Goal: Task Accomplishment & Management: Complete application form

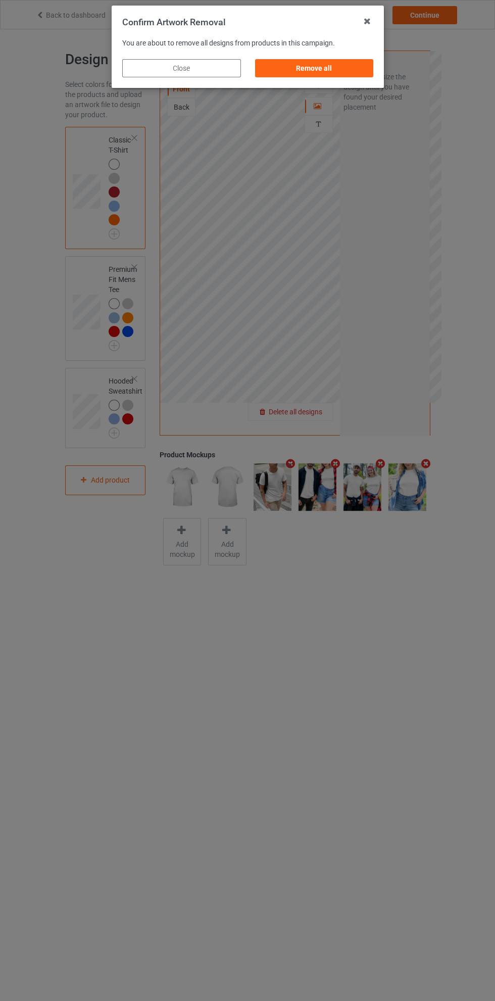
click at [325, 68] on div "Remove all" at bounding box center [314, 68] width 119 height 18
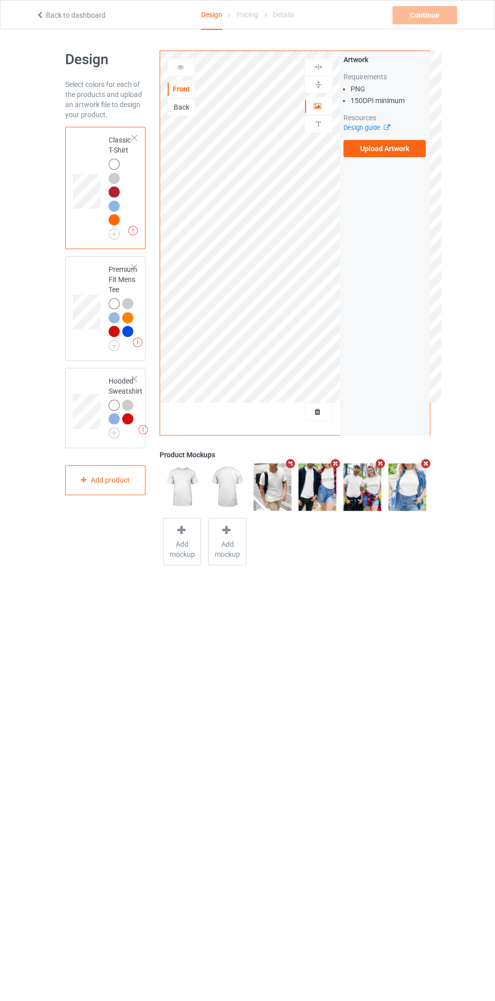
click at [388, 148] on label "Upload Artwork" at bounding box center [385, 148] width 83 height 17
click at [0, 0] on input "Upload Artwork" at bounding box center [0, 0] width 0 height 0
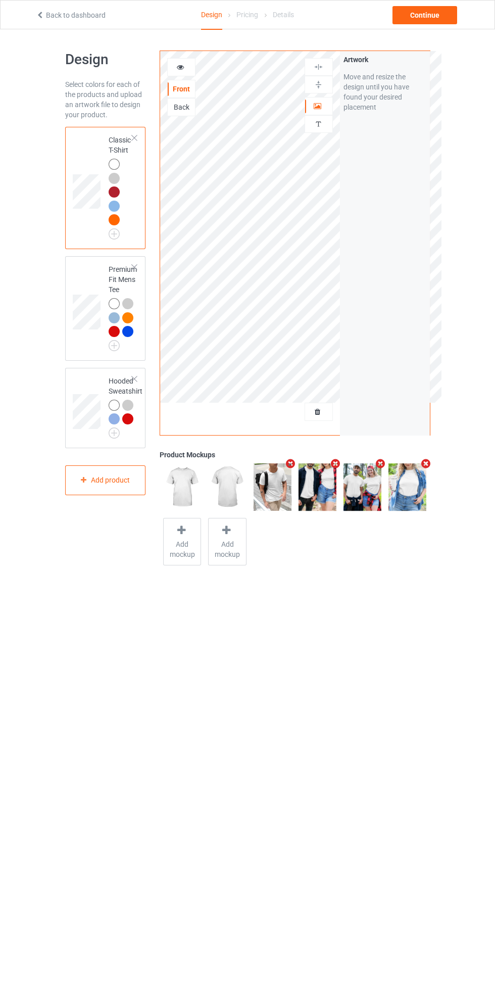
click at [100, 277] on td at bounding box center [88, 308] width 30 height 97
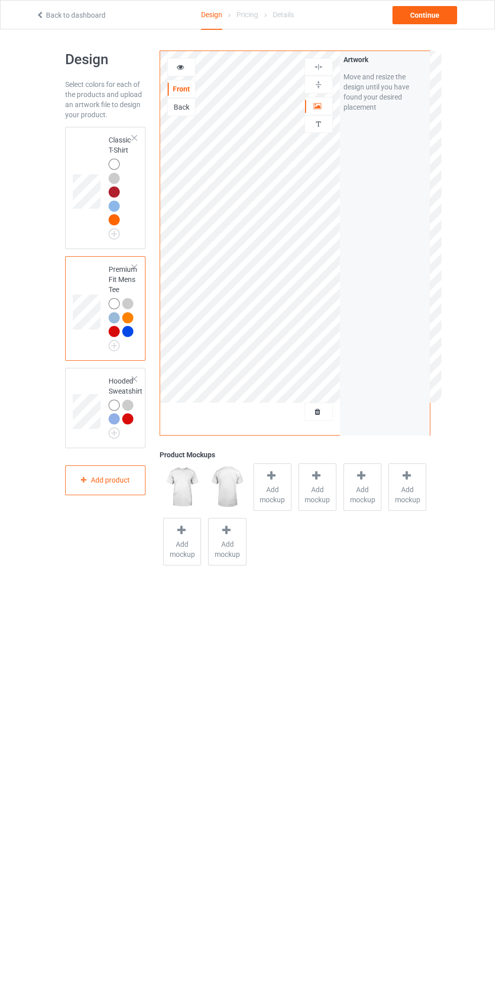
click at [90, 160] on td at bounding box center [88, 188] width 30 height 114
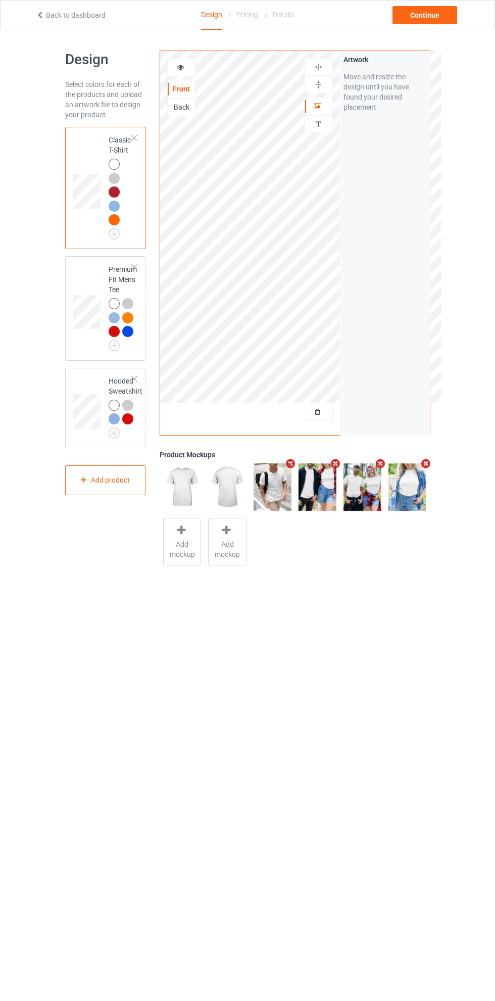
click at [326, 114] on div "Artwork" at bounding box center [319, 106] width 28 height 18
click at [320, 111] on div at bounding box center [318, 106] width 27 height 10
click at [187, 72] on div at bounding box center [181, 67] width 27 height 10
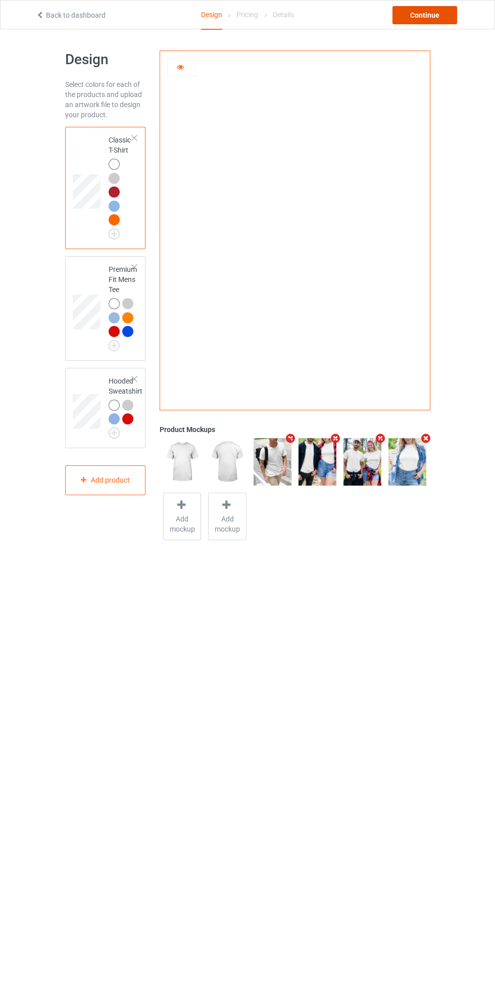
click at [439, 15] on div "Continue" at bounding box center [425, 15] width 65 height 18
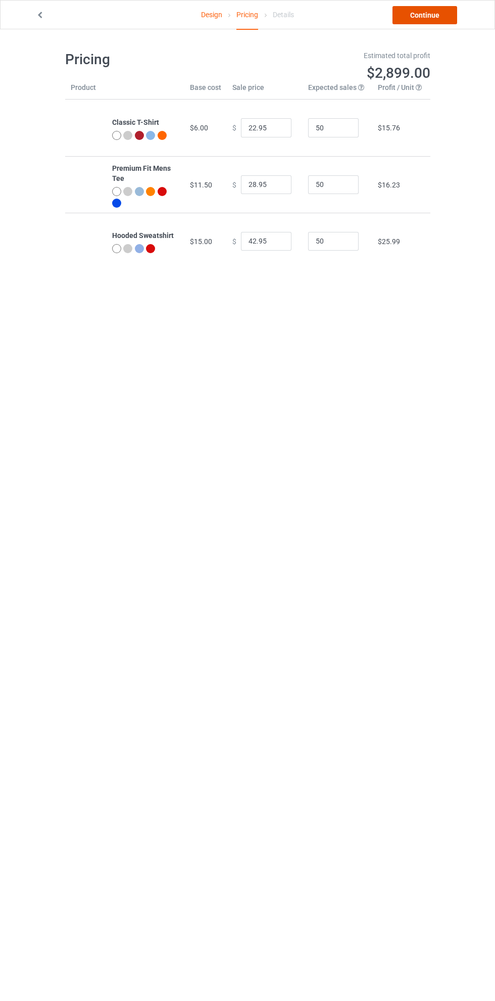
click at [440, 8] on link "Continue" at bounding box center [425, 15] width 65 height 18
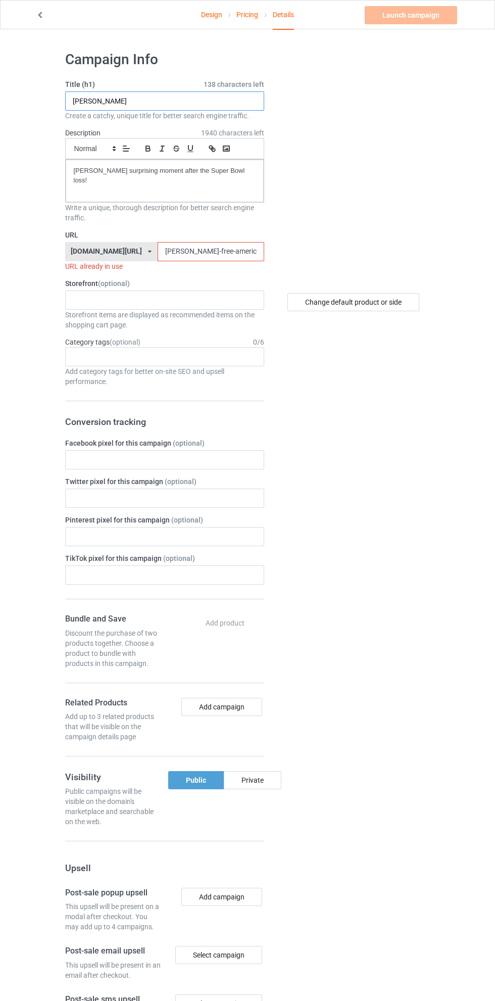
click at [185, 101] on input "[PERSON_NAME]" at bounding box center [164, 100] width 199 height 19
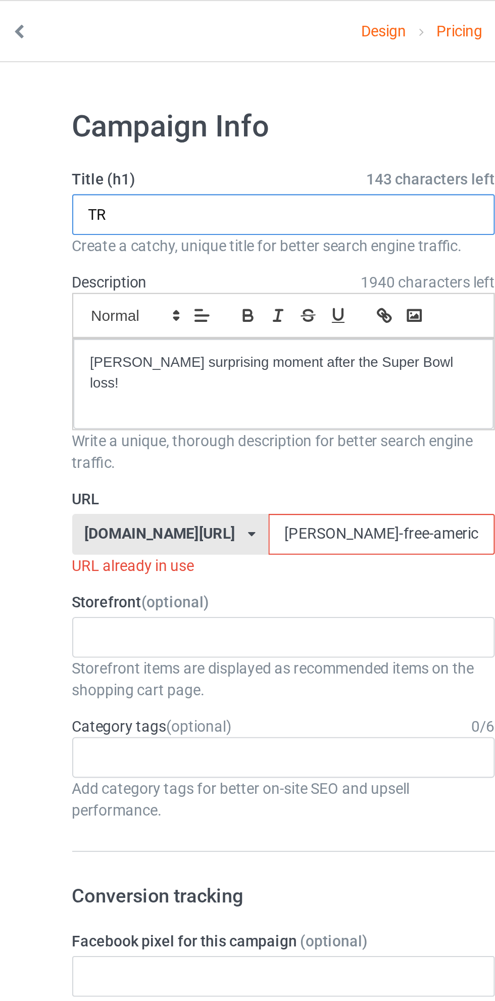
type input "T"
type input "[PERSON_NAME]"
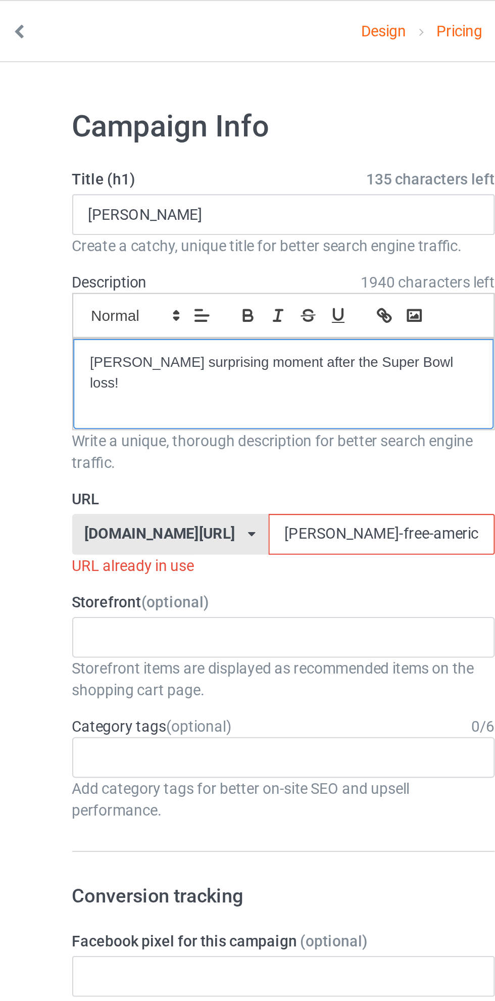
click at [245, 176] on div "[PERSON_NAME] surprising moment after the Super Bowl loss!" at bounding box center [165, 181] width 198 height 42
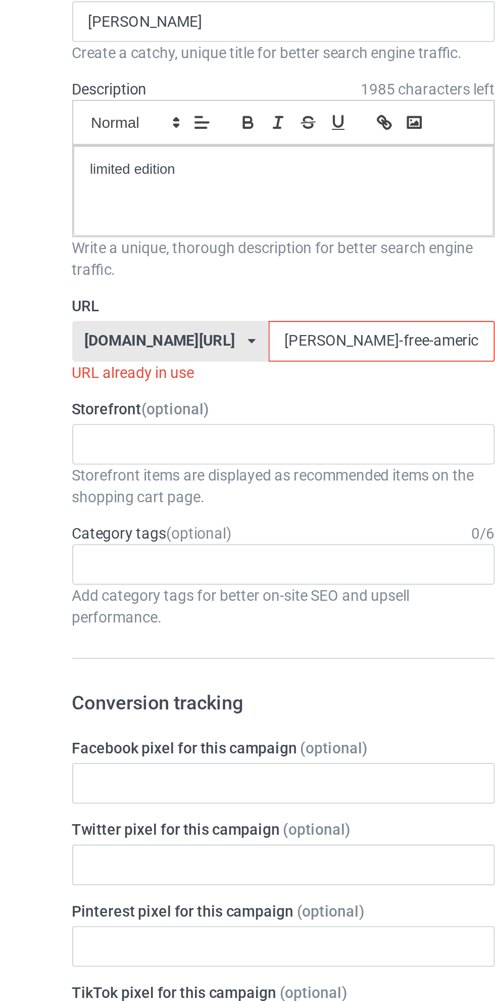
click at [158, 254] on input "[PERSON_NAME]-free-america25shirt079g" at bounding box center [211, 251] width 107 height 19
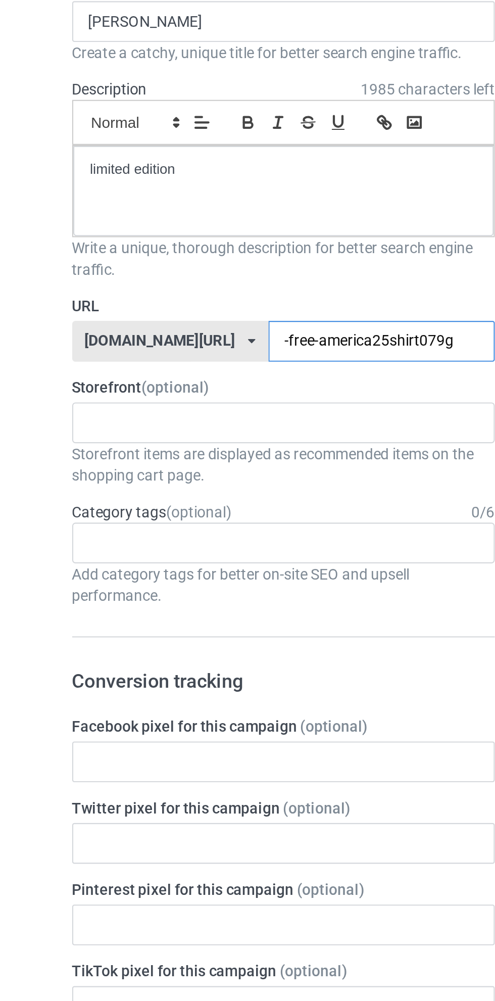
click at [158, 250] on input "-free-america25shirt079g" at bounding box center [211, 251] width 107 height 19
click at [158, 252] on input "-free-america25shirt079g" at bounding box center [211, 251] width 107 height 19
click at [158, 253] on input "-tee-america25shirt079g" at bounding box center [211, 251] width 107 height 19
type input "houston-tee-america25shirt079g"
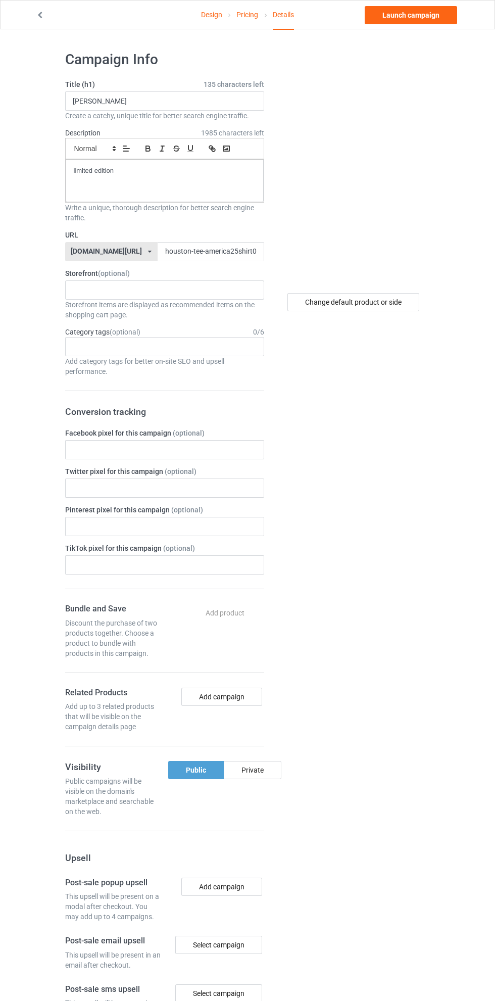
click at [429, 18] on link "Launch campaign" at bounding box center [411, 15] width 92 height 18
